Goal: Information Seeking & Learning: Learn about a topic

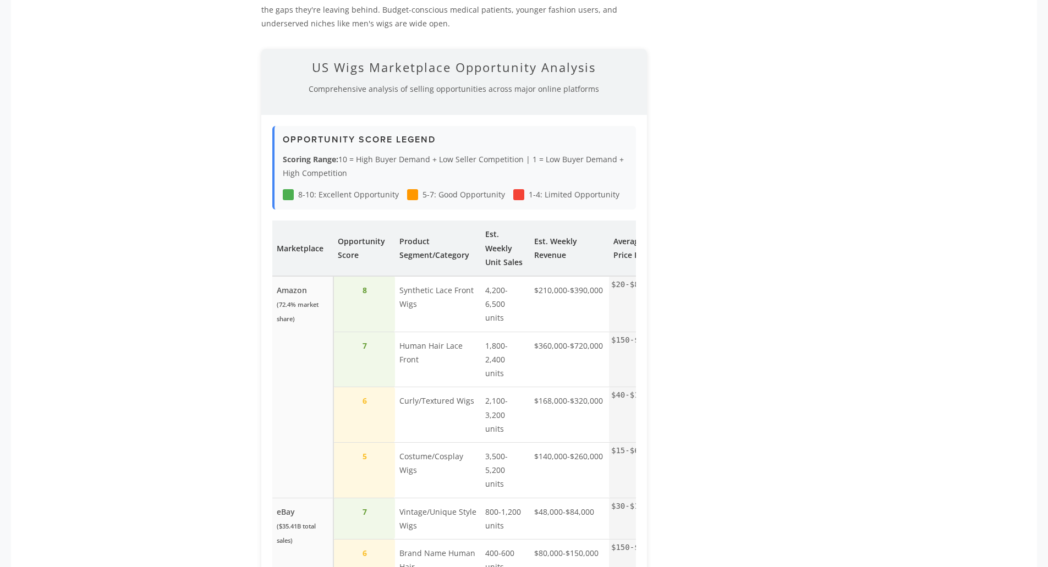
scroll to position [1284, 0]
drag, startPoint x: 435, startPoint y: 249, endPoint x: 472, endPoint y: 250, distance: 36.9
click at [472, 276] on td "Synthetic Lace Front Wigs" at bounding box center [438, 304] width 86 height 56
drag, startPoint x: 410, startPoint y: 249, endPoint x: 433, endPoint y: 249, distance: 23.1
click at [433, 276] on td "Synthetic Lace Front Wigs" at bounding box center [438, 304] width 86 height 56
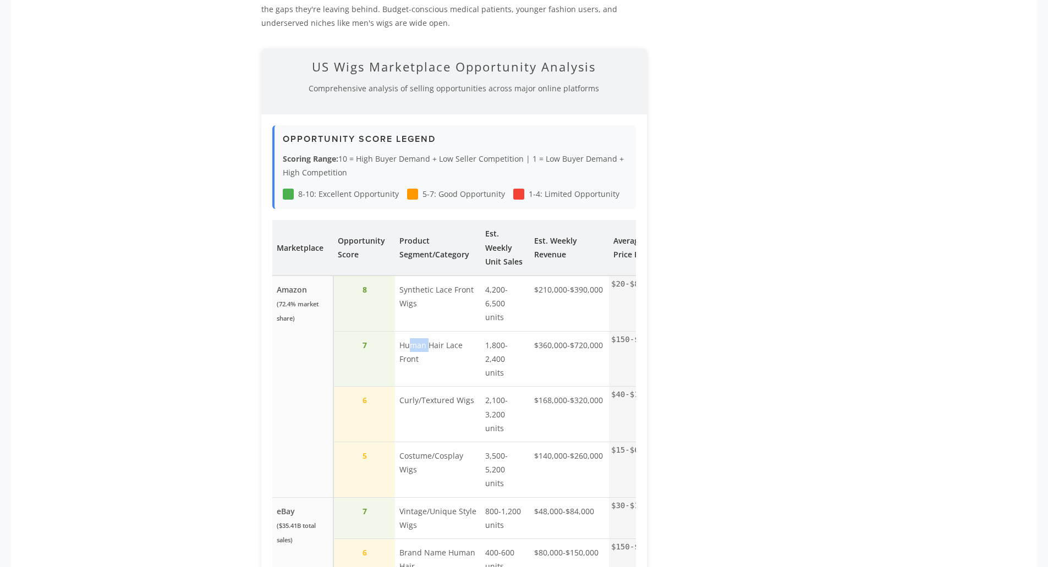
drag, startPoint x: 411, startPoint y: 288, endPoint x: 428, endPoint y: 292, distance: 17.4
click at [428, 331] on td "Human Hair Lace Front" at bounding box center [438, 359] width 86 height 56
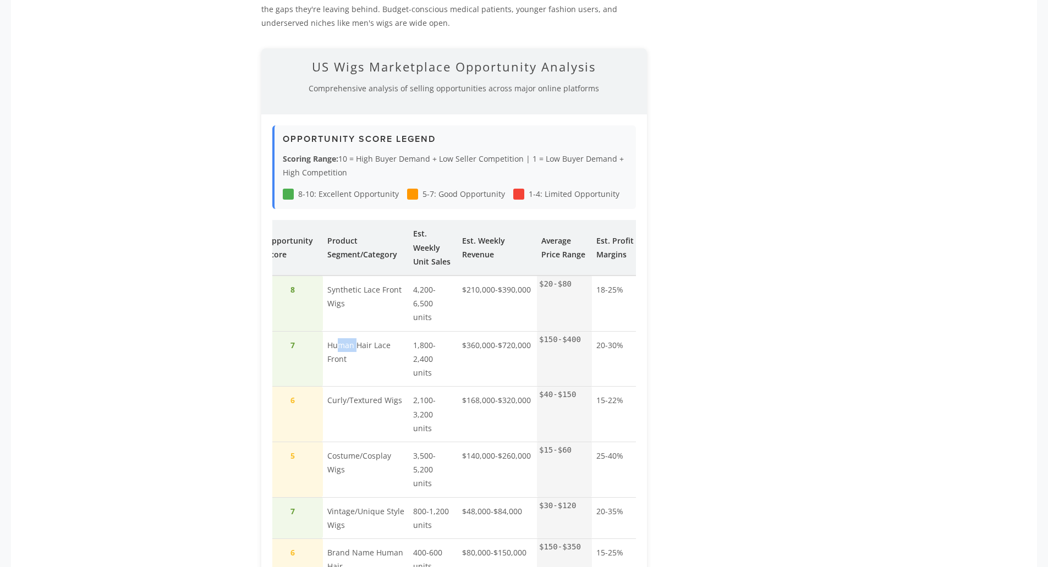
scroll to position [0, 76]
drag, startPoint x: 572, startPoint y: 286, endPoint x: 541, endPoint y: 284, distance: 31.4
click at [541, 331] on td "$150-$400" at bounding box center [560, 359] width 55 height 56
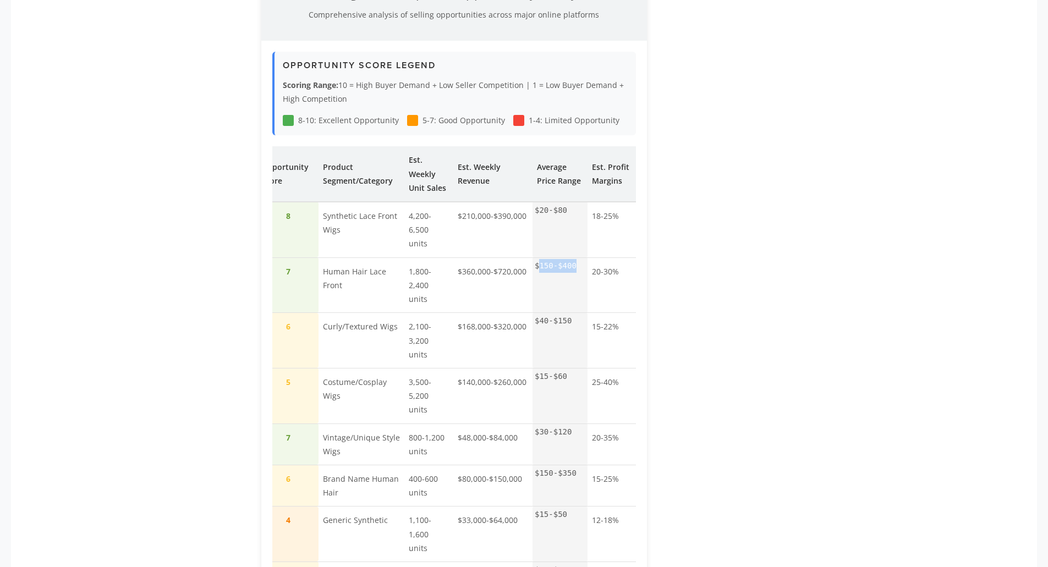
scroll to position [1355, 0]
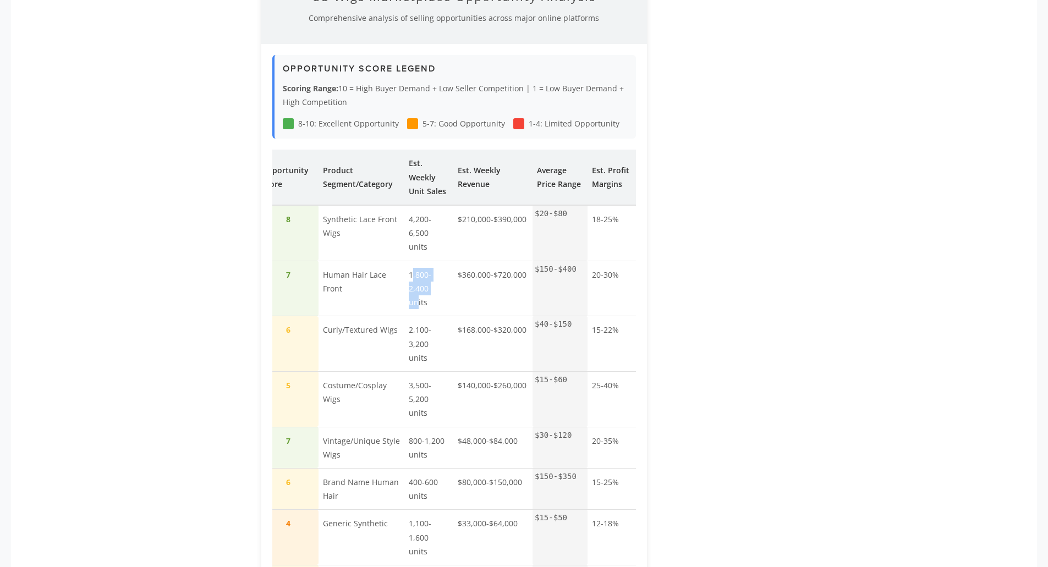
drag, startPoint x: 412, startPoint y: 221, endPoint x: 439, endPoint y: 235, distance: 31.0
click at [439, 261] on td "1,800-2,400 units" at bounding box center [428, 289] width 48 height 56
drag, startPoint x: 415, startPoint y: 126, endPoint x: 437, endPoint y: 157, distance: 38.2
click at [437, 157] on th "Est. Weekly Unit Sales" at bounding box center [428, 178] width 48 height 56
drag, startPoint x: 540, startPoint y: 129, endPoint x: 571, endPoint y: 155, distance: 40.2
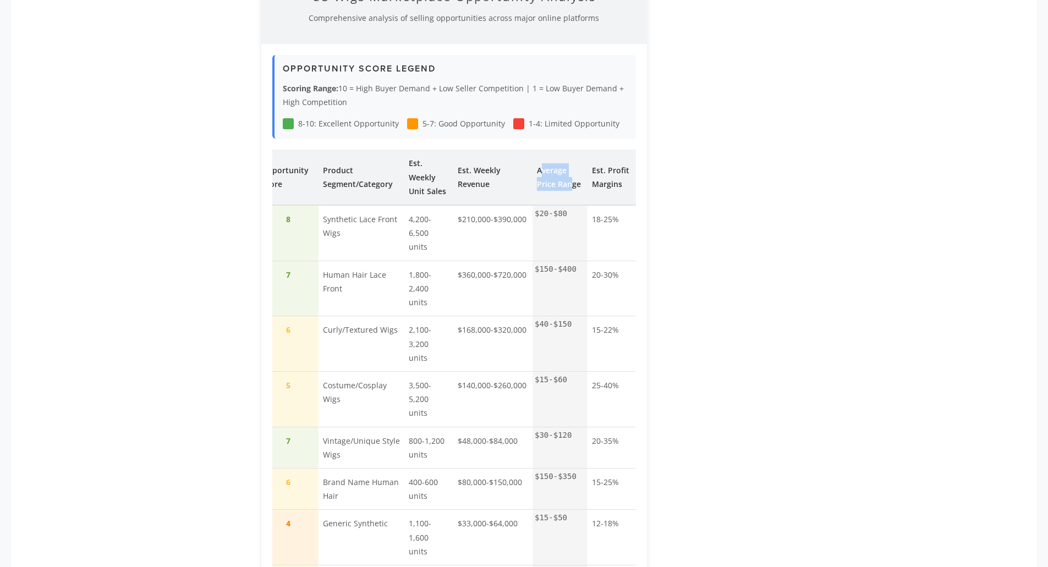
click at [571, 155] on th "Average Price Range" at bounding box center [560, 178] width 55 height 56
drag, startPoint x: 413, startPoint y: 122, endPoint x: 438, endPoint y: 145, distance: 34.2
click at [438, 150] on th "Est. Weekly Unit Sales" at bounding box center [428, 178] width 48 height 56
drag, startPoint x: 542, startPoint y: 129, endPoint x: 568, endPoint y: 142, distance: 29.0
click at [568, 150] on th "Average Price Range" at bounding box center [560, 178] width 55 height 56
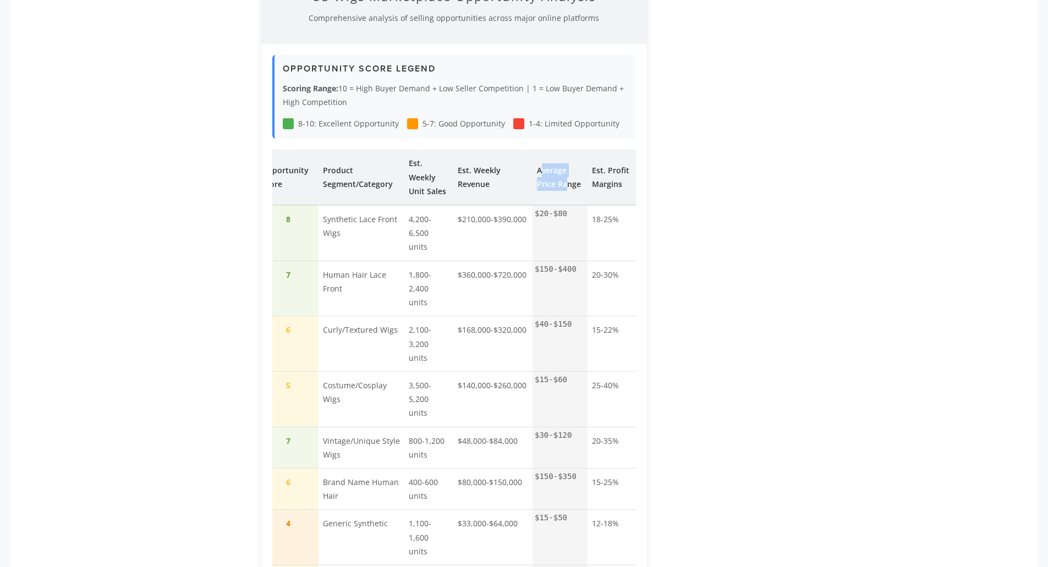
click at [546, 150] on th "Average Price Range" at bounding box center [560, 178] width 55 height 56
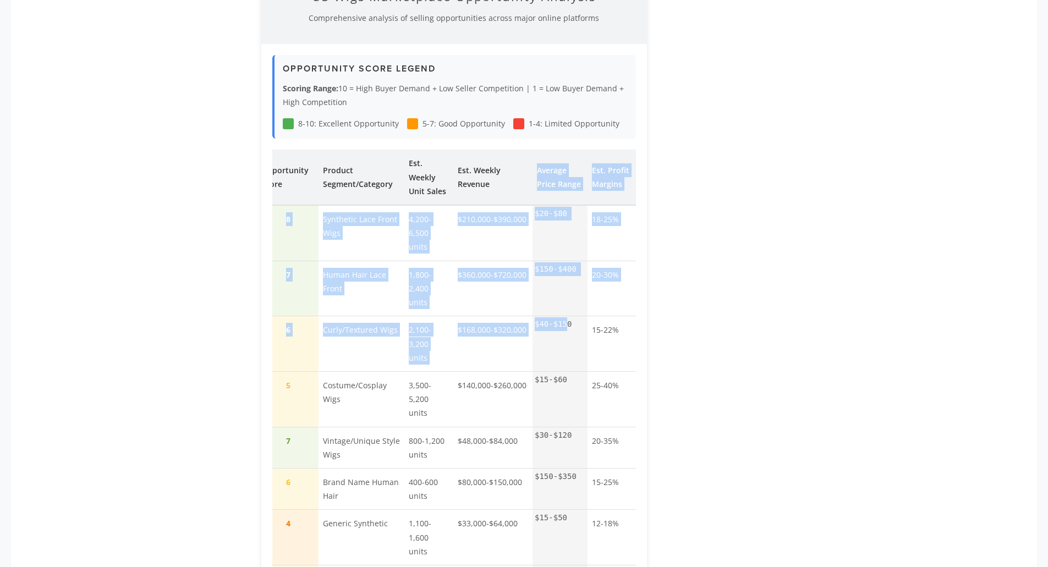
drag, startPoint x: 539, startPoint y: 128, endPoint x: 566, endPoint y: 286, distance: 160.2
click at [566, 286] on table "Marketplace Opportunity Score Product Segment/Category Est. Weekly Unit Sales E…" at bounding box center [416, 537] width 440 height 775
click at [557, 151] on th "Average Price Range" at bounding box center [560, 178] width 55 height 56
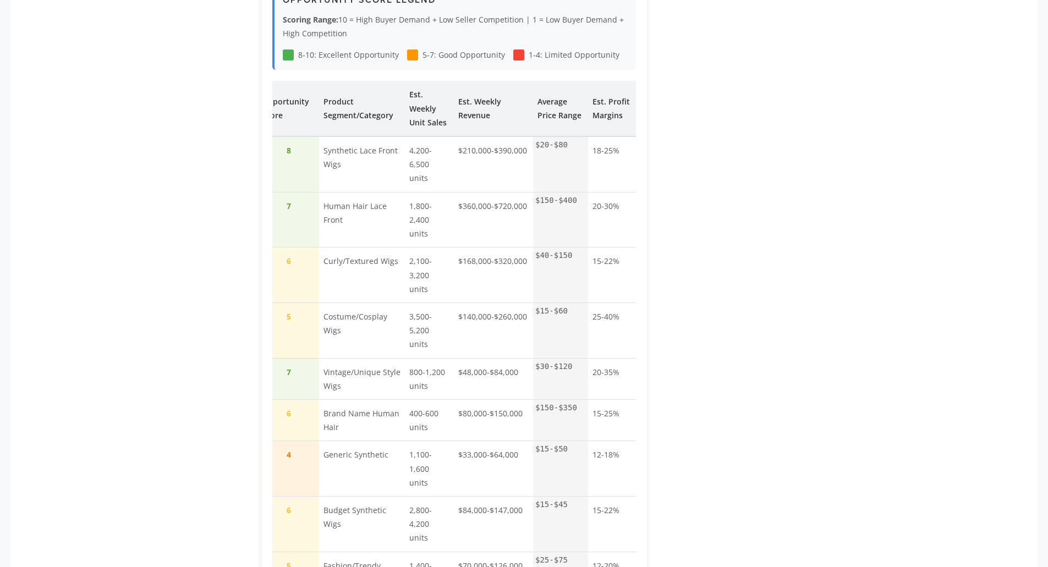
scroll to position [1594, 0]
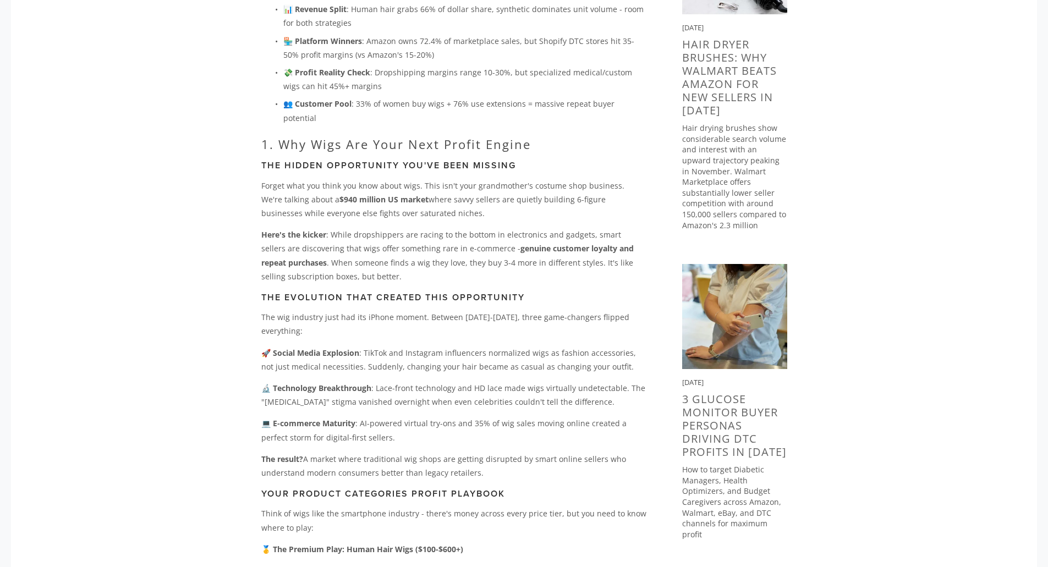
scroll to position [0, 0]
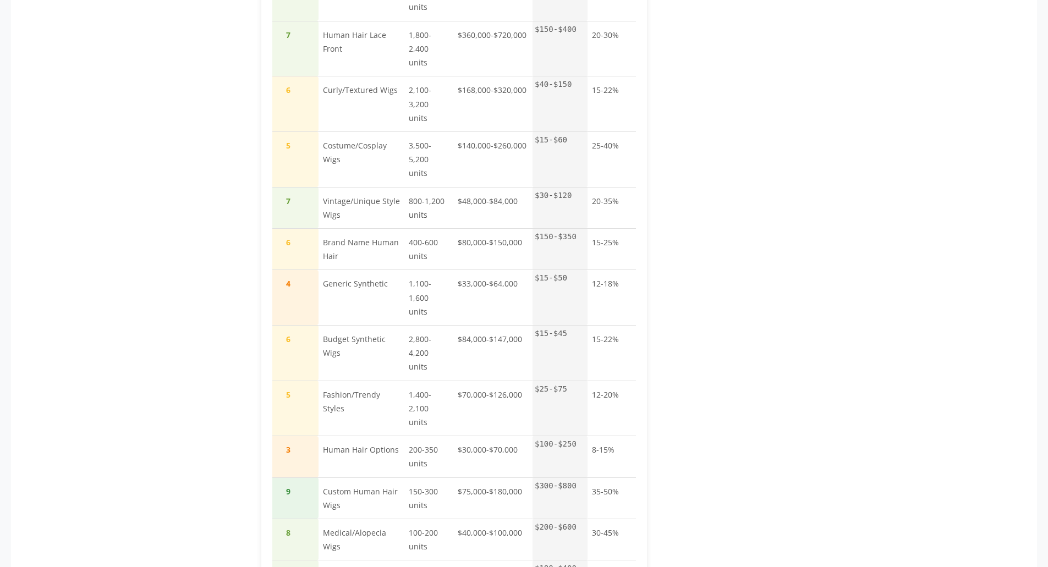
scroll to position [1595, 0]
